Goal: Contribute content: Contribute content

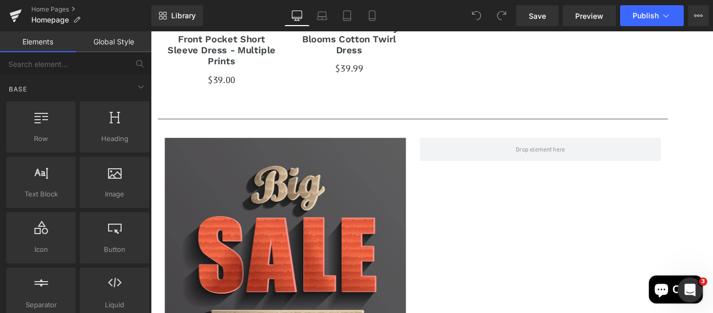
scroll to position [889, 0]
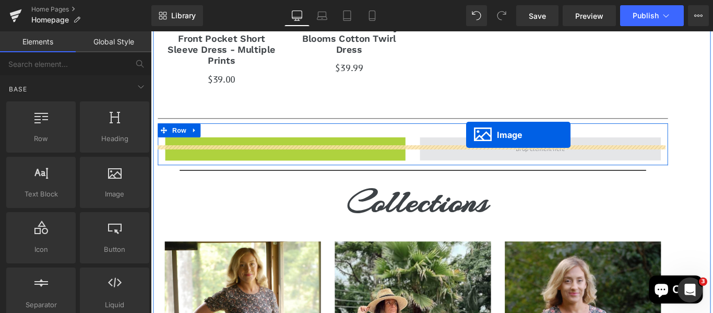
drag, startPoint x: 282, startPoint y: 255, endPoint x: 506, endPoint y: 147, distance: 248.3
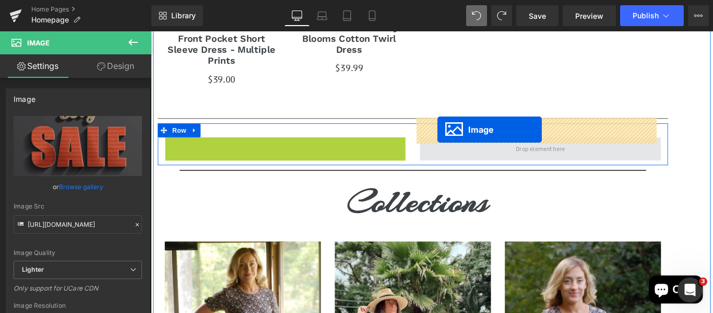
drag, startPoint x: 282, startPoint y: 255, endPoint x: 473, endPoint y: 142, distance: 222.9
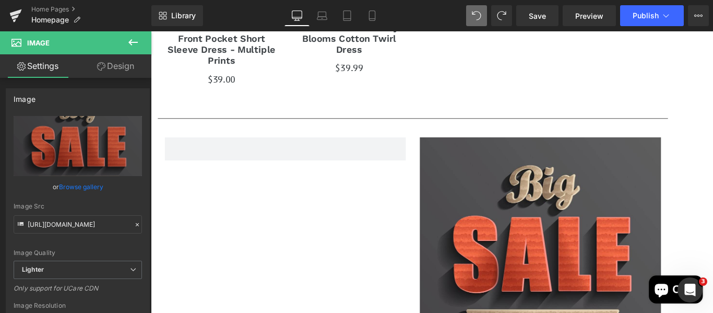
click at [136, 41] on icon at bounding box center [133, 42] width 13 height 13
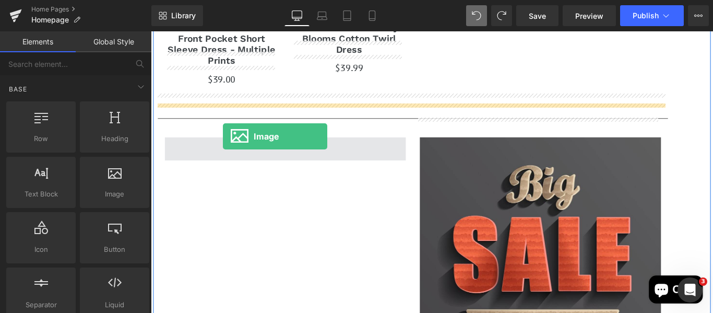
drag, startPoint x: 274, startPoint y: 219, endPoint x: 232, endPoint y: 150, distance: 80.4
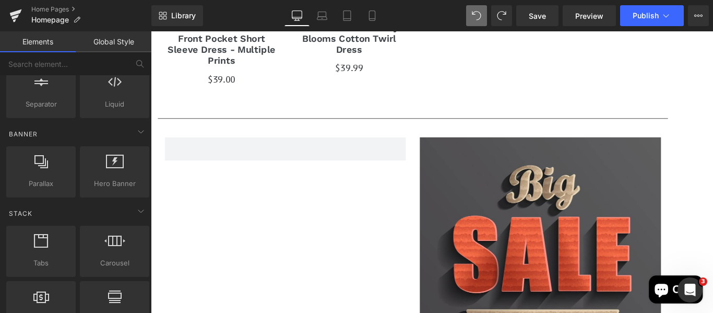
scroll to position [0, 0]
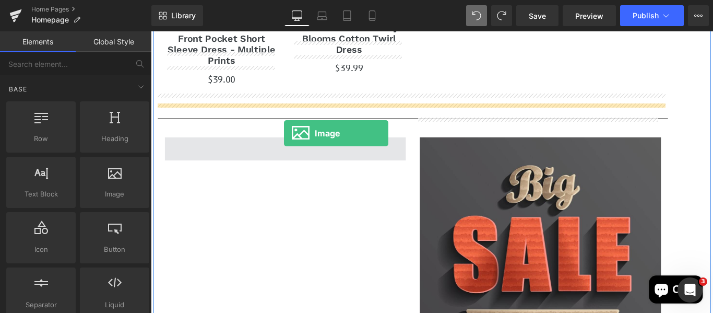
drag, startPoint x: 244, startPoint y: 220, endPoint x: 301, endPoint y: 146, distance: 93.5
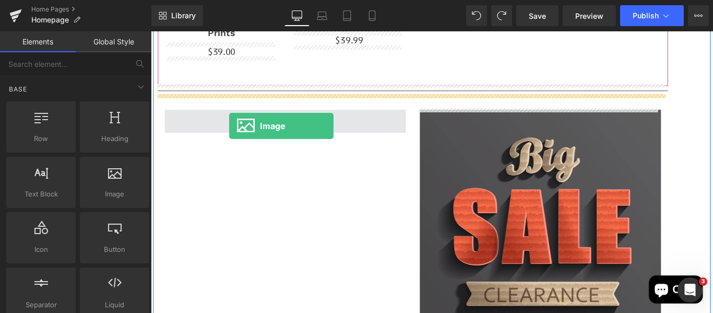
scroll to position [899, 0]
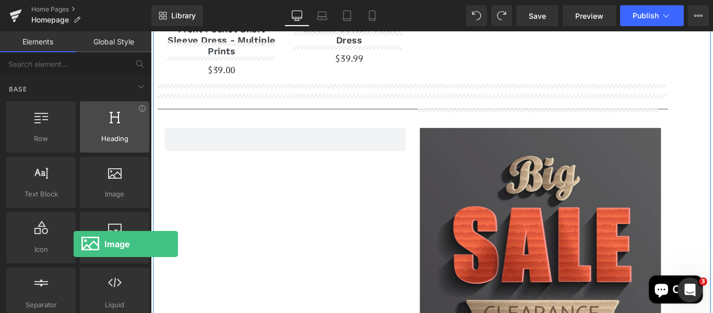
drag, startPoint x: 105, startPoint y: 188, endPoint x: 86, endPoint y: 140, distance: 50.6
click at [86, 140] on div "Row rows, columns, layouts, div Heading headings, titles, h1,h2,h3,h4,h5,h6 Tex…" at bounding box center [77, 209] width 147 height 221
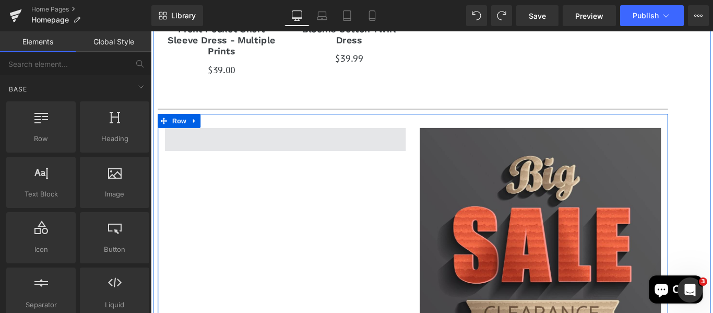
click at [235, 140] on span at bounding box center [302, 153] width 271 height 26
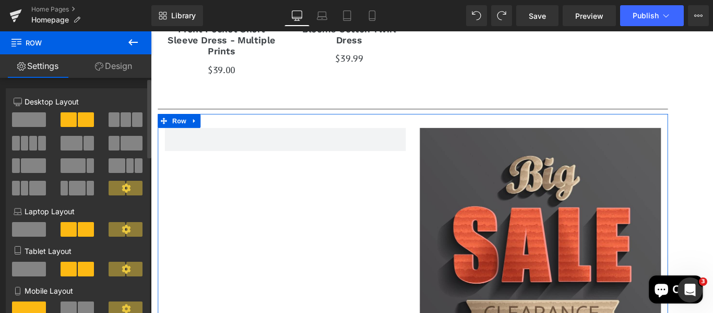
click at [78, 118] on span at bounding box center [86, 119] width 16 height 15
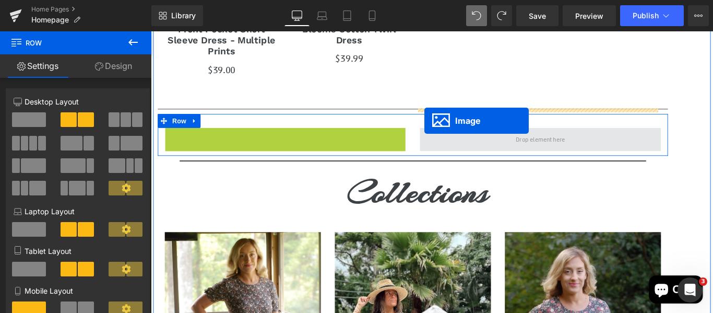
drag, startPoint x: 280, startPoint y: 246, endPoint x: 459, endPoint y: 132, distance: 211.7
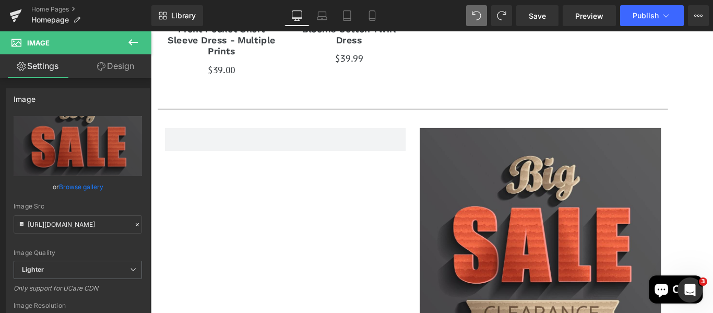
click at [137, 47] on icon at bounding box center [133, 42] width 13 height 13
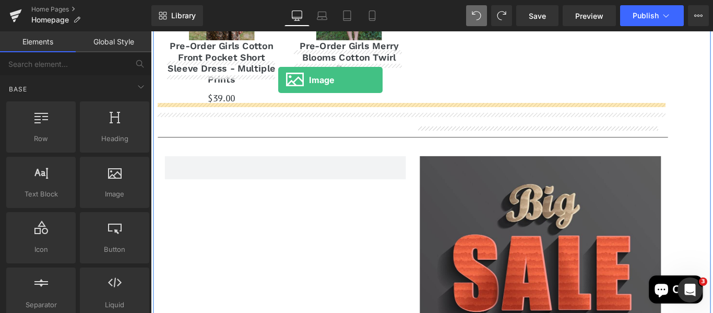
scroll to position [826, 0]
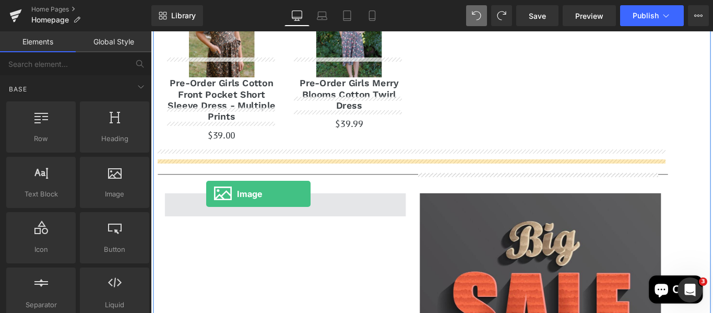
drag, startPoint x: 275, startPoint y: 211, endPoint x: 214, endPoint y: 215, distance: 61.7
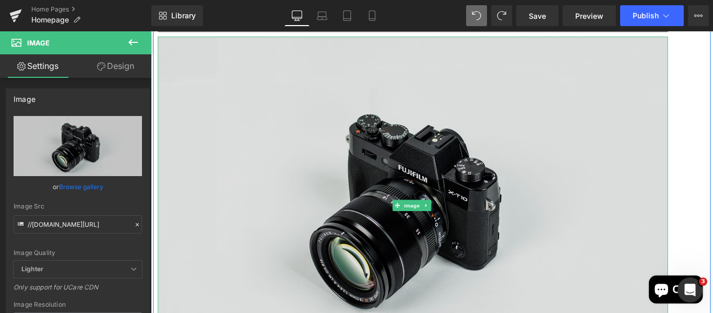
scroll to position [988, 0]
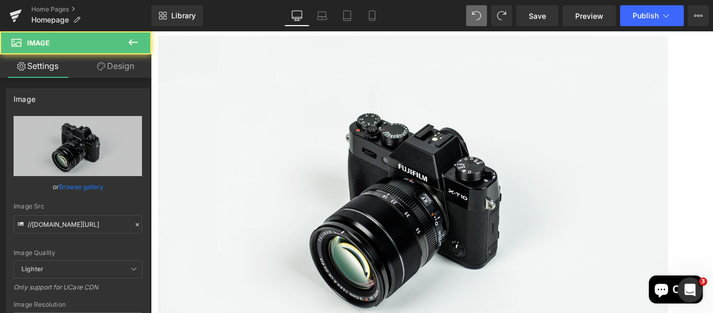
click at [420, 208] on div "Image" at bounding box center [445, 226] width 573 height 380
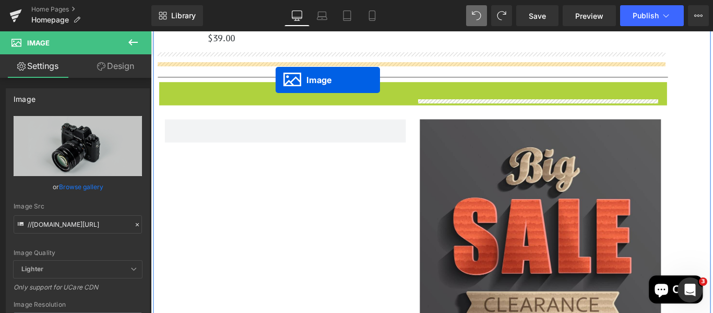
scroll to position [904, 0]
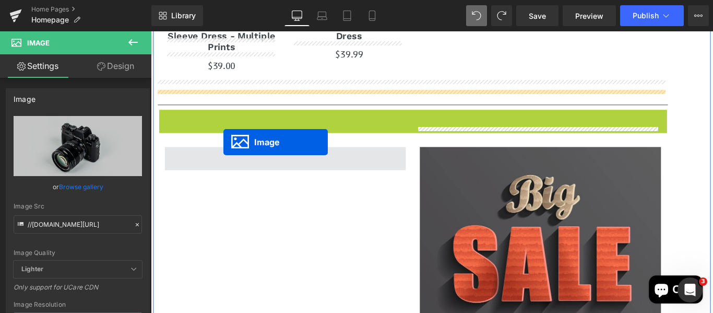
drag, startPoint x: 427, startPoint y: 202, endPoint x: 232, endPoint y: 156, distance: 199.7
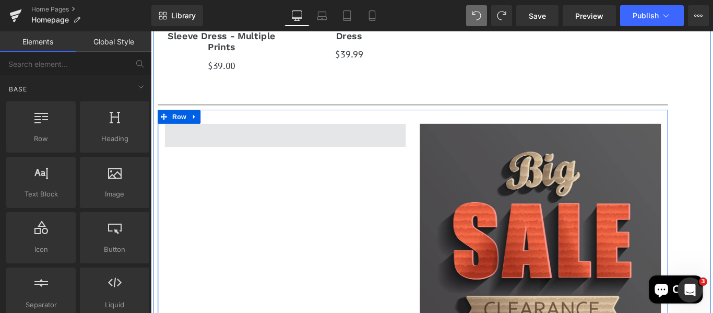
click at [309, 135] on span at bounding box center [302, 148] width 271 height 26
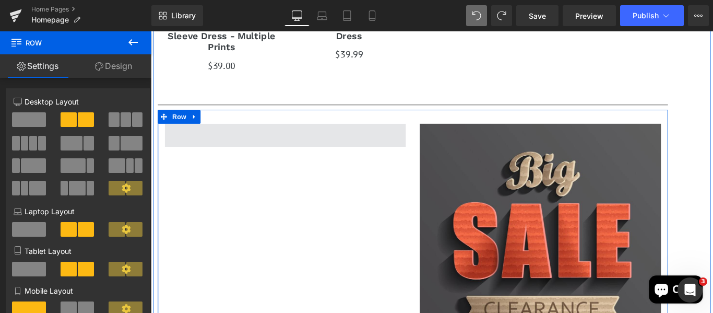
click at [309, 135] on span at bounding box center [302, 148] width 271 height 26
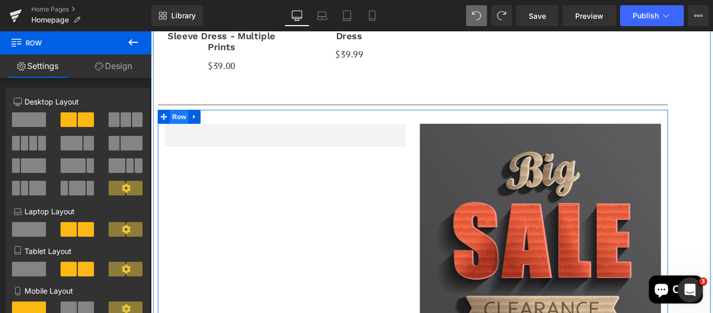
click at [182, 120] on span "Row" at bounding box center [182, 128] width 21 height 16
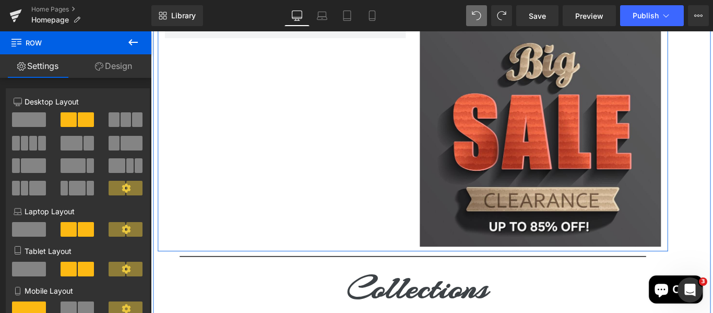
scroll to position [1027, 0]
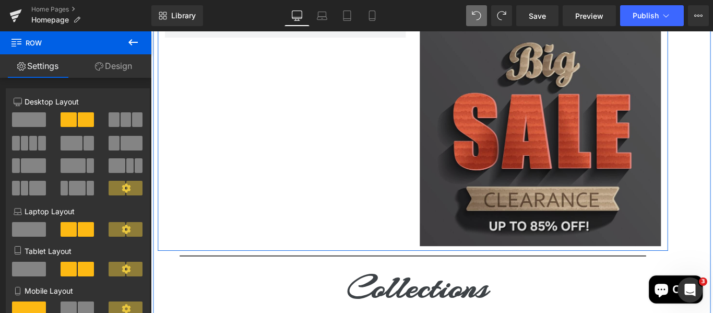
click at [542, 167] on img at bounding box center [588, 143] width 271 height 261
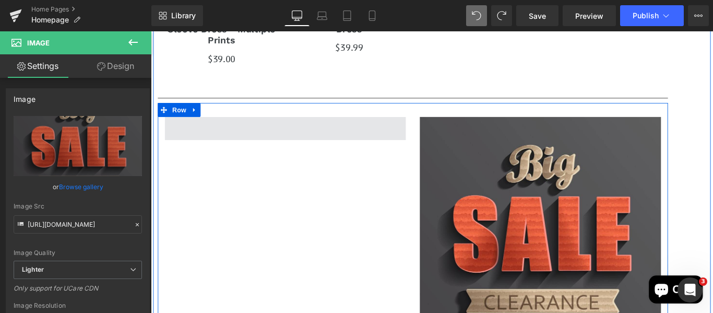
scroll to position [911, 0]
click at [322, 128] on span at bounding box center [302, 141] width 271 height 26
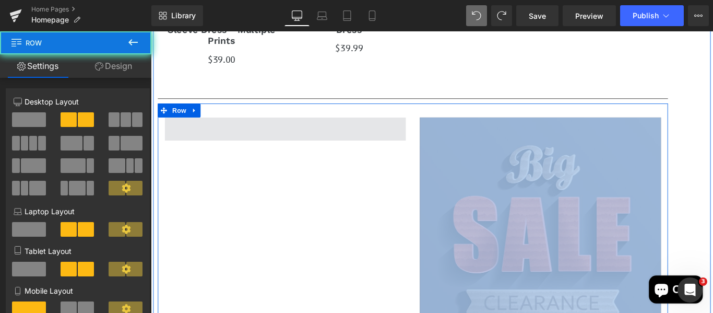
click at [322, 128] on span at bounding box center [302, 141] width 271 height 26
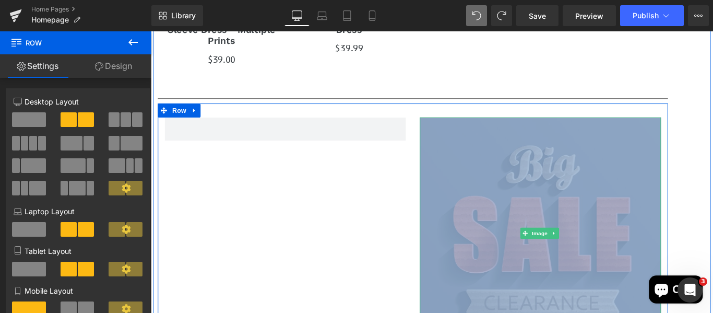
click at [588, 162] on img at bounding box center [588, 258] width 271 height 261
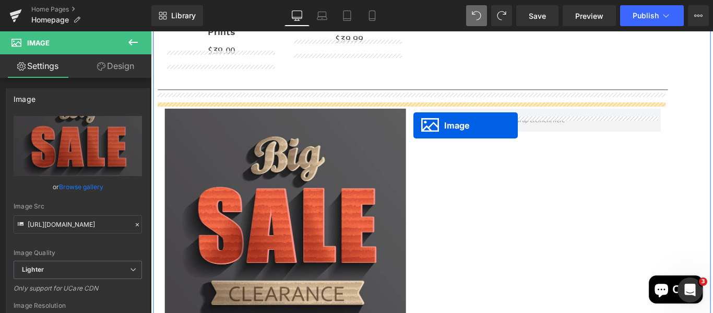
scroll to position [890, 0]
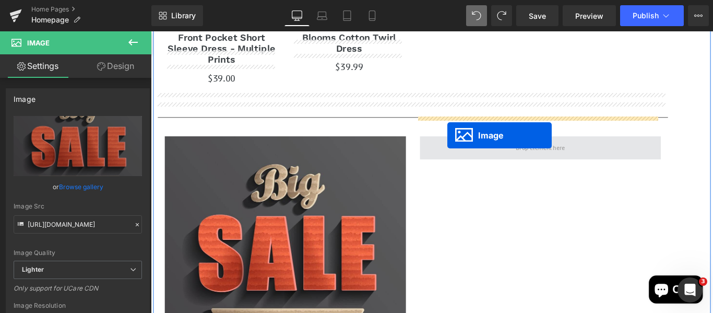
drag, startPoint x: 280, startPoint y: 200, endPoint x: 484, endPoint y: 148, distance: 210.2
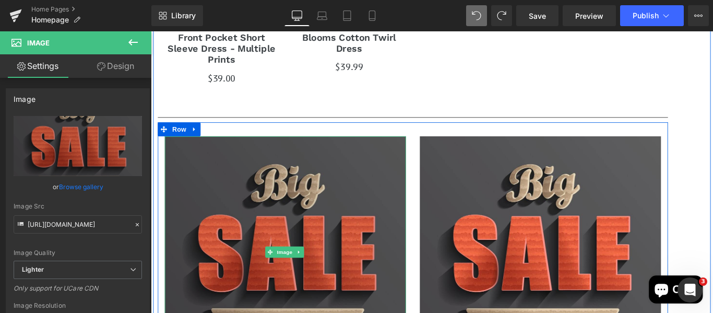
click at [309, 205] on img at bounding box center [302, 279] width 271 height 261
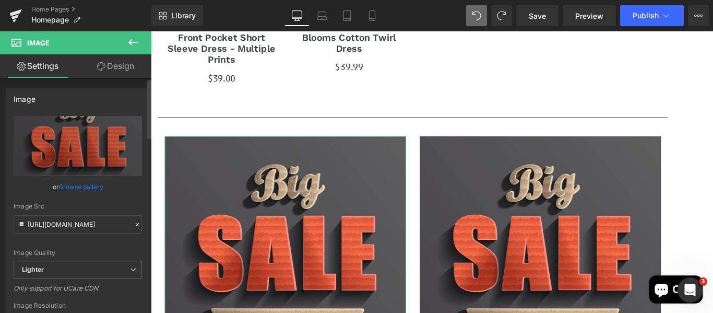
click at [71, 185] on link "Browse gallery" at bounding box center [81, 187] width 44 height 18
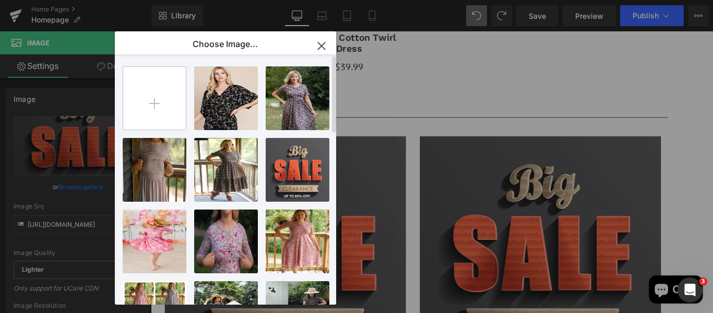
click at [168, 103] on input "file" at bounding box center [154, 98] width 63 height 63
type input "C:\fakepath\9353167.png"
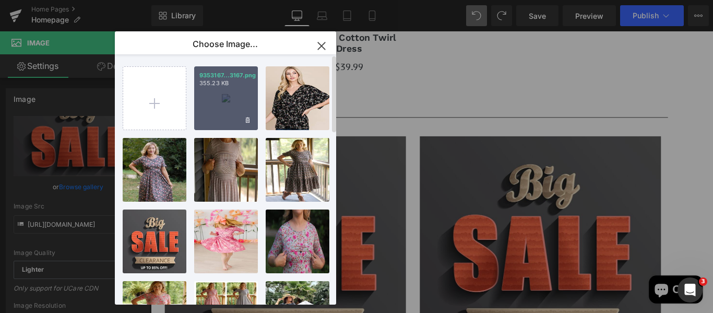
click at [233, 98] on div "9353167...3167.png 355.23 KB" at bounding box center [226, 98] width 64 height 64
type input "[URL][DOMAIN_NAME]"
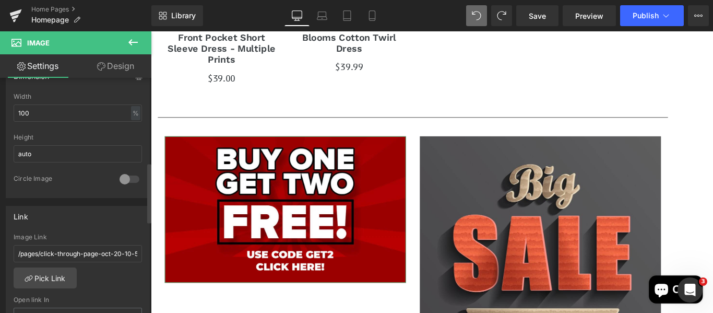
scroll to position [332, 0]
click at [52, 279] on link "Pick Link" at bounding box center [45, 276] width 63 height 21
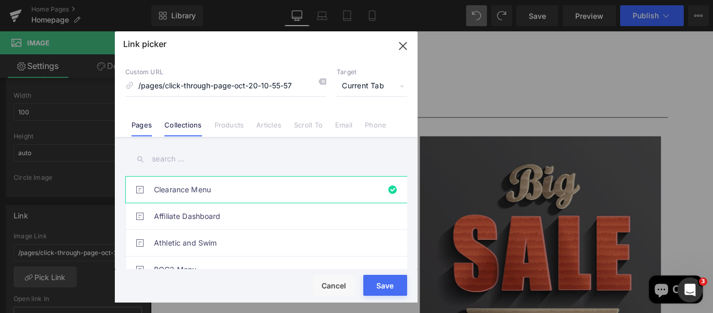
click at [182, 122] on link "Collections" at bounding box center [183, 129] width 37 height 16
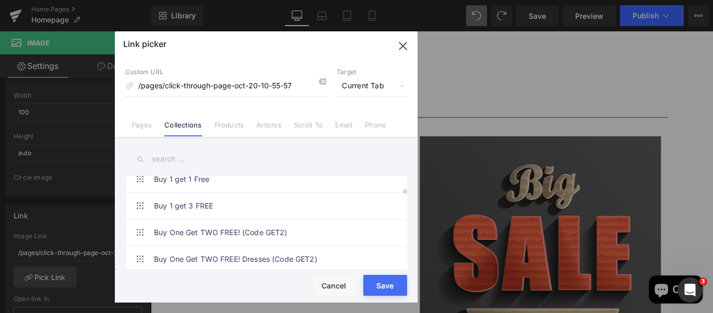
scroll to position [224, 0]
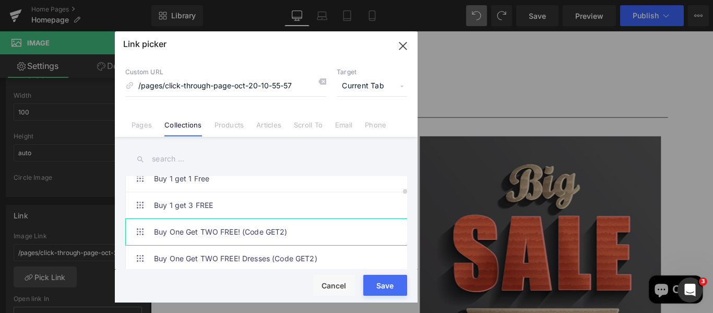
click at [192, 229] on link "Buy One Get TWO FREE! (Code GET2)" at bounding box center [269, 232] width 230 height 26
type input "/collections/buy-one-get-two-free-code-get2"
click at [385, 281] on button "Save" at bounding box center [386, 285] width 44 height 21
type input "/collections/buy-one-get-two-free-code-get2"
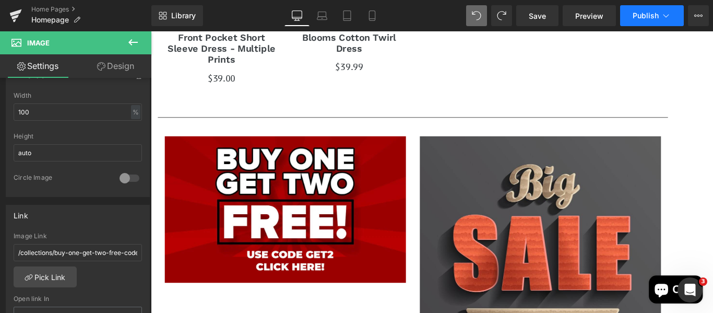
click at [649, 16] on span "Publish" at bounding box center [646, 15] width 26 height 8
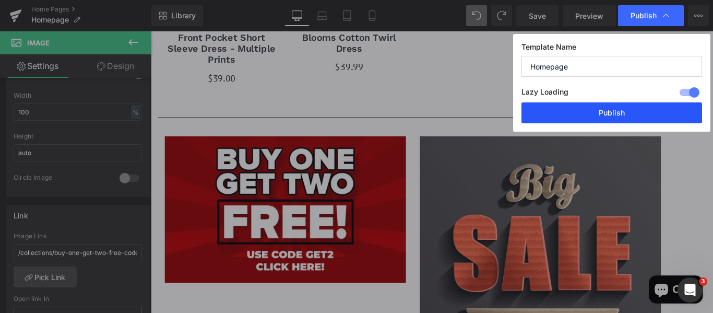
click at [604, 118] on button "Publish" at bounding box center [612, 112] width 181 height 21
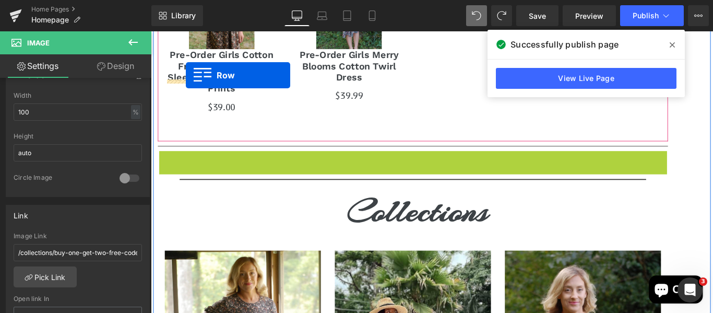
scroll to position [848, 0]
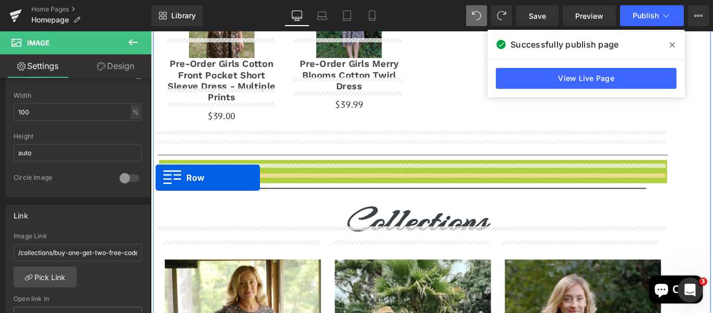
drag, startPoint x: 162, startPoint y: 149, endPoint x: 156, endPoint y: 196, distance: 47.4
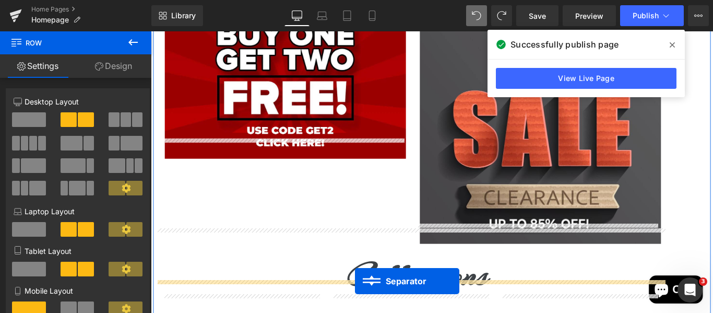
scroll to position [1076, 0]
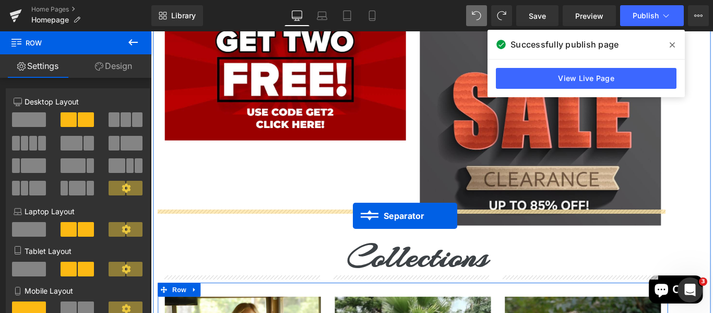
drag, startPoint x: 424, startPoint y: 194, endPoint x: 378, endPoint y: 239, distance: 63.5
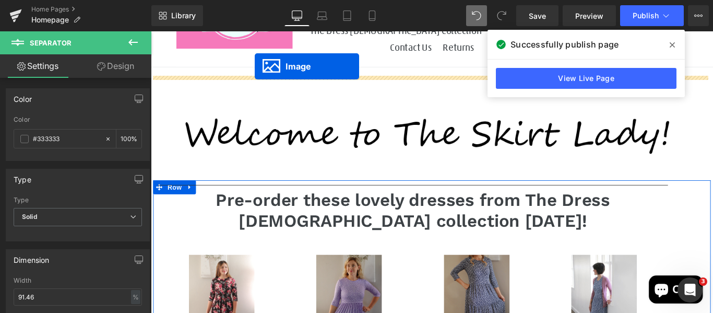
scroll to position [32, 0]
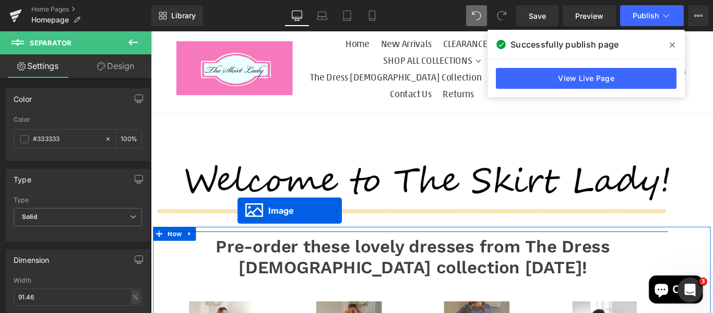
drag, startPoint x: 280, startPoint y: 312, endPoint x: 248, endPoint y: 232, distance: 86.2
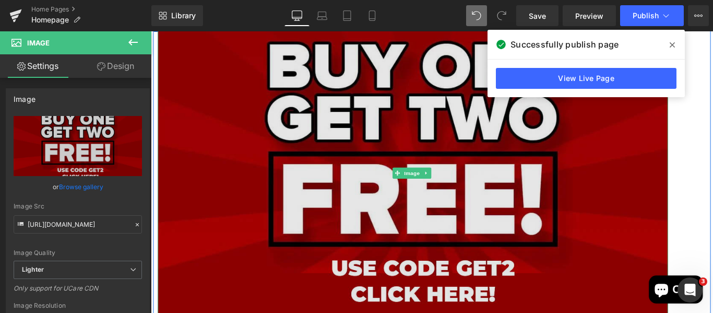
scroll to position [268, 0]
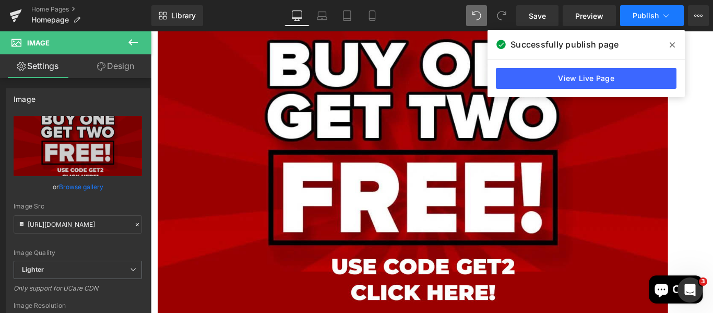
click at [635, 16] on span "Publish" at bounding box center [646, 15] width 26 height 8
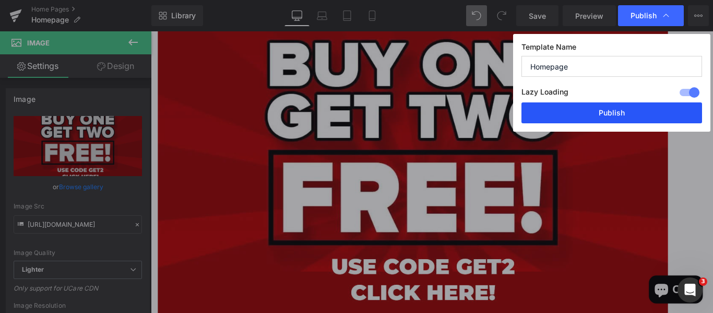
click at [595, 111] on button "Publish" at bounding box center [612, 112] width 181 height 21
